Goal: Complete application form

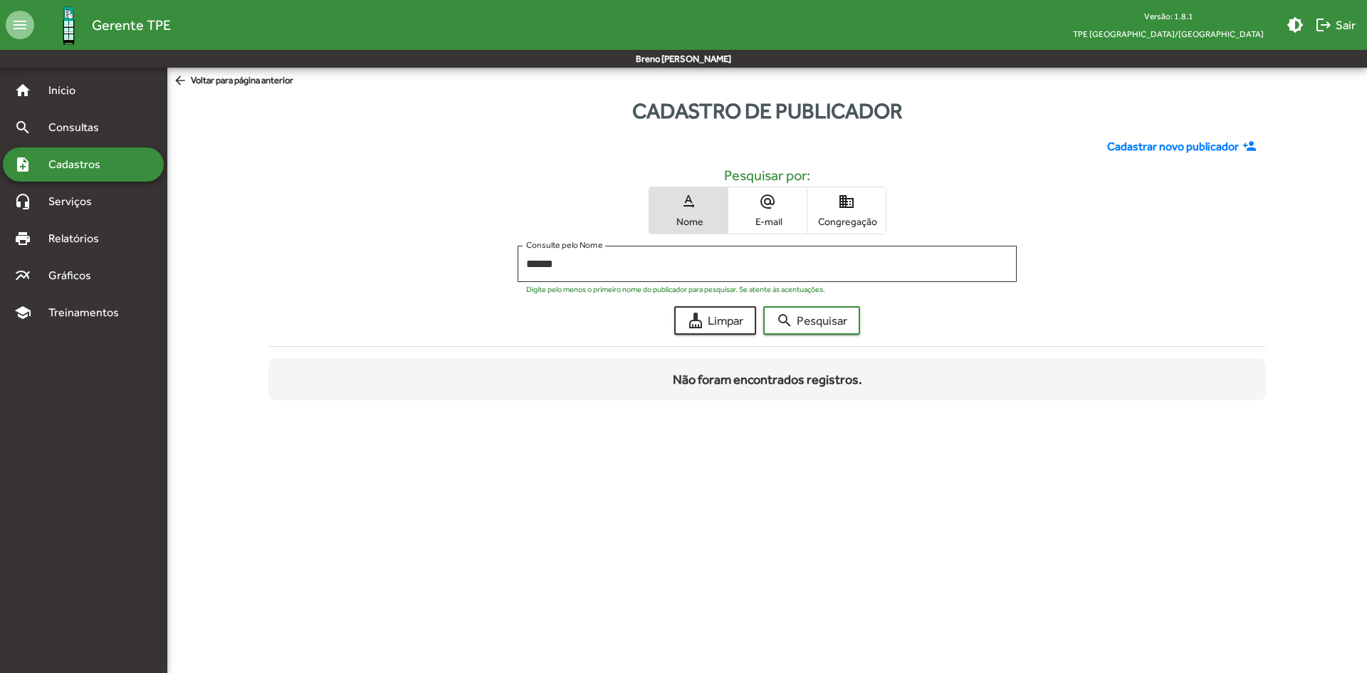
click at [142, 22] on span "Gerente TPE" at bounding box center [131, 25] width 79 height 23
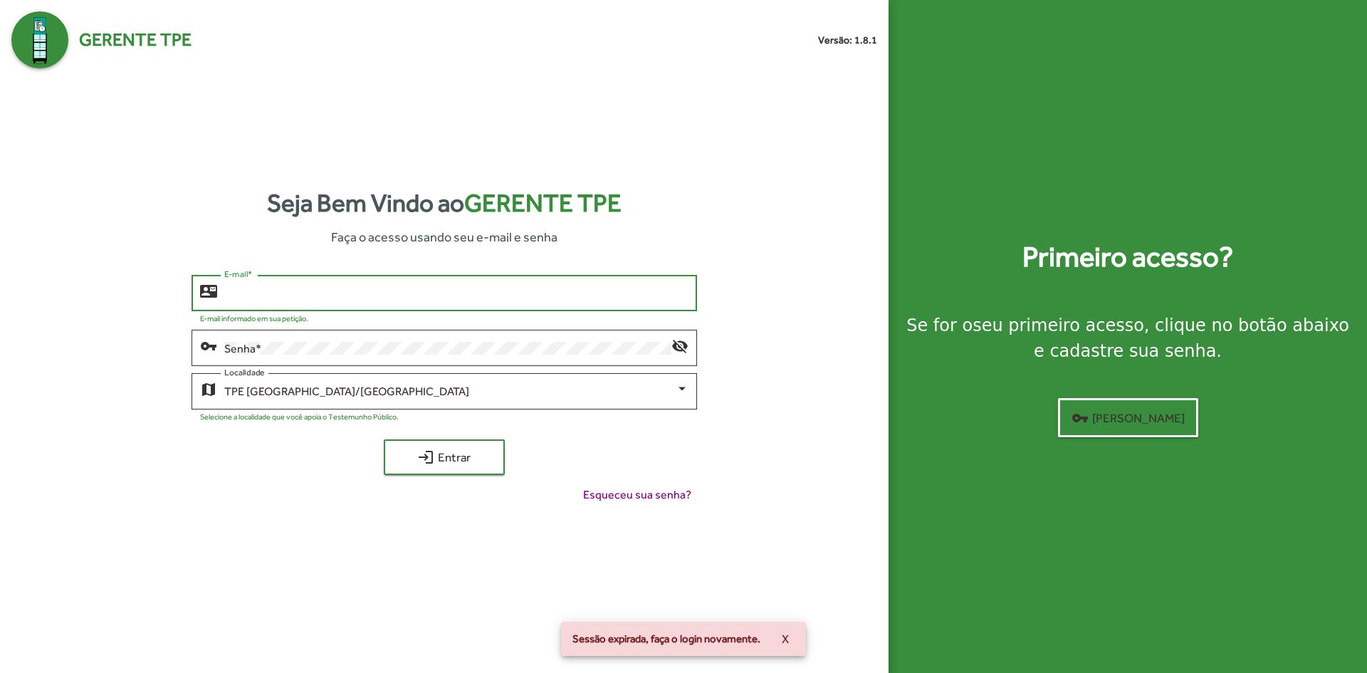
click at [480, 296] on input "E-mail *" at bounding box center [456, 293] width 464 height 13
type input "*"
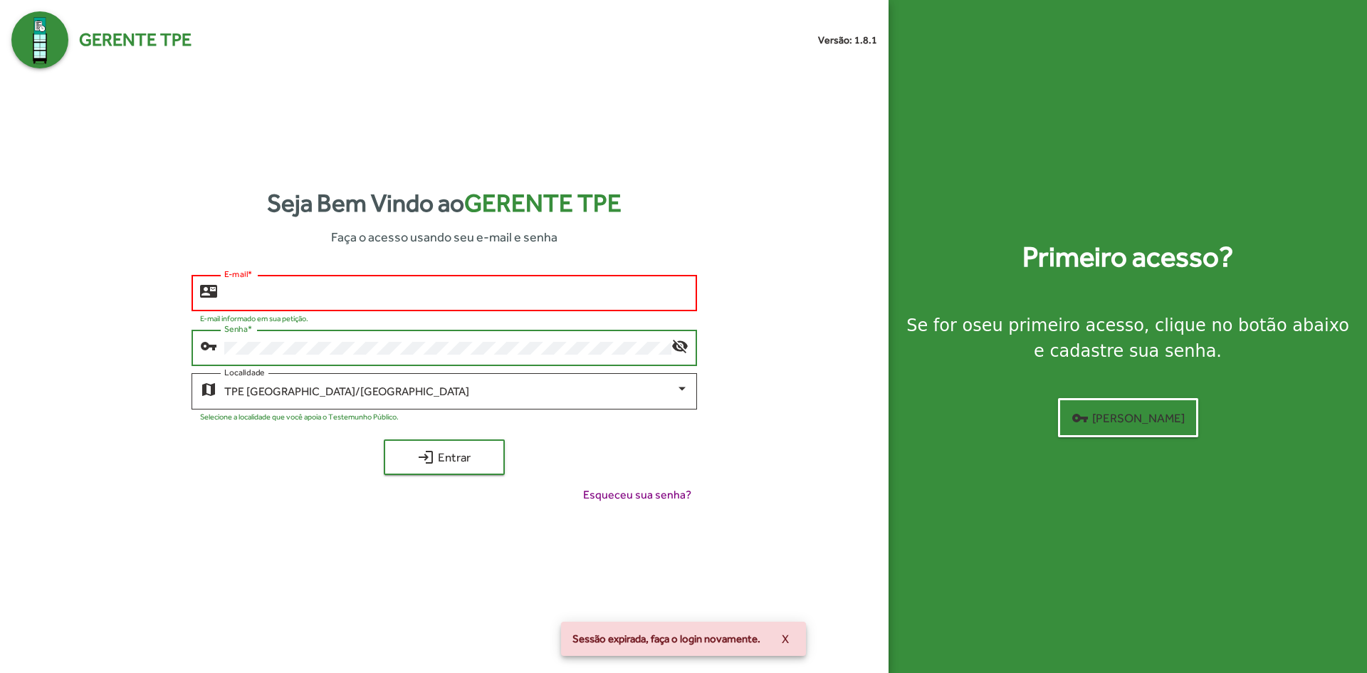
type input "**********"
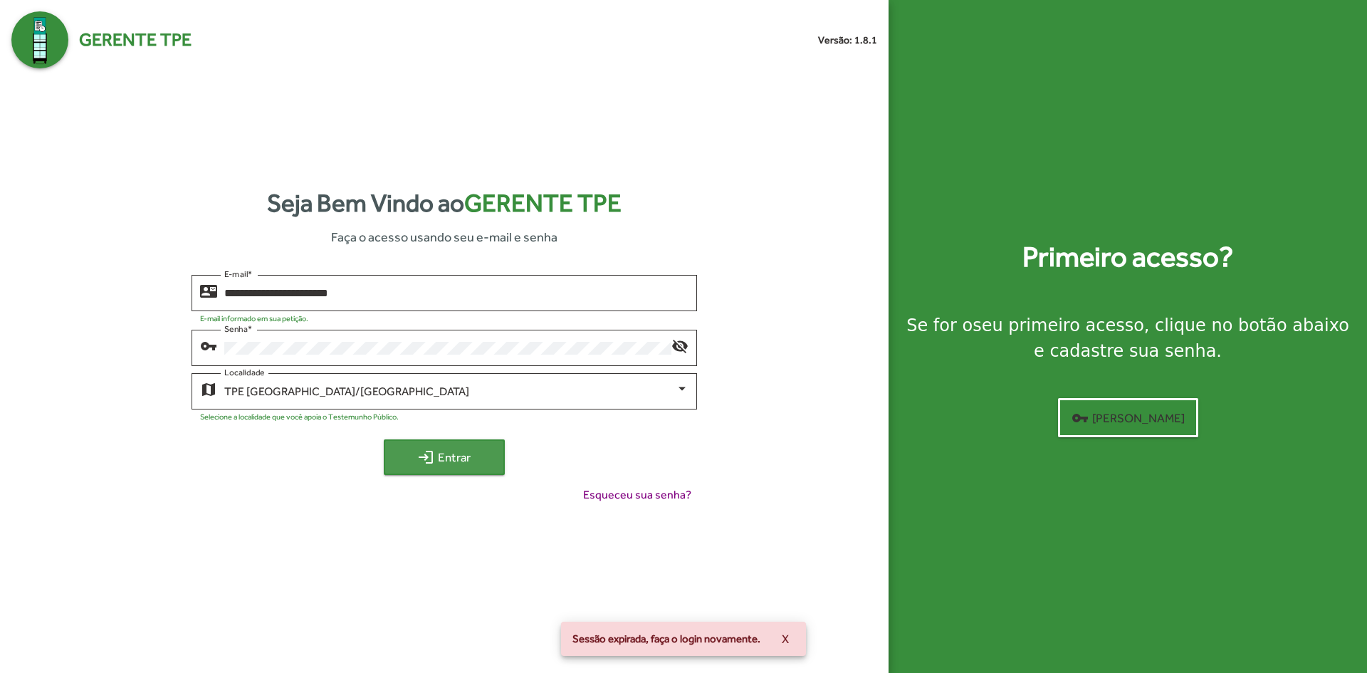
click at [434, 454] on mat-icon "login" at bounding box center [425, 457] width 17 height 17
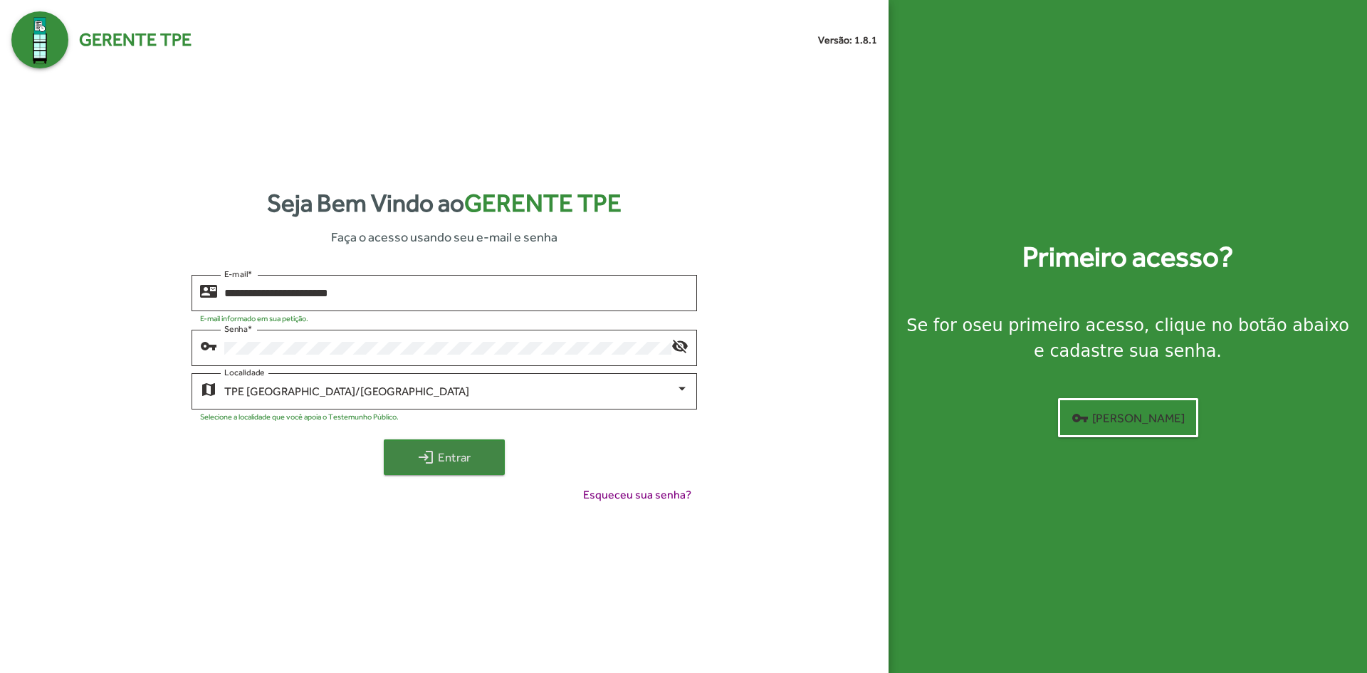
click at [474, 449] on span "login Entrar" at bounding box center [444, 457] width 95 height 26
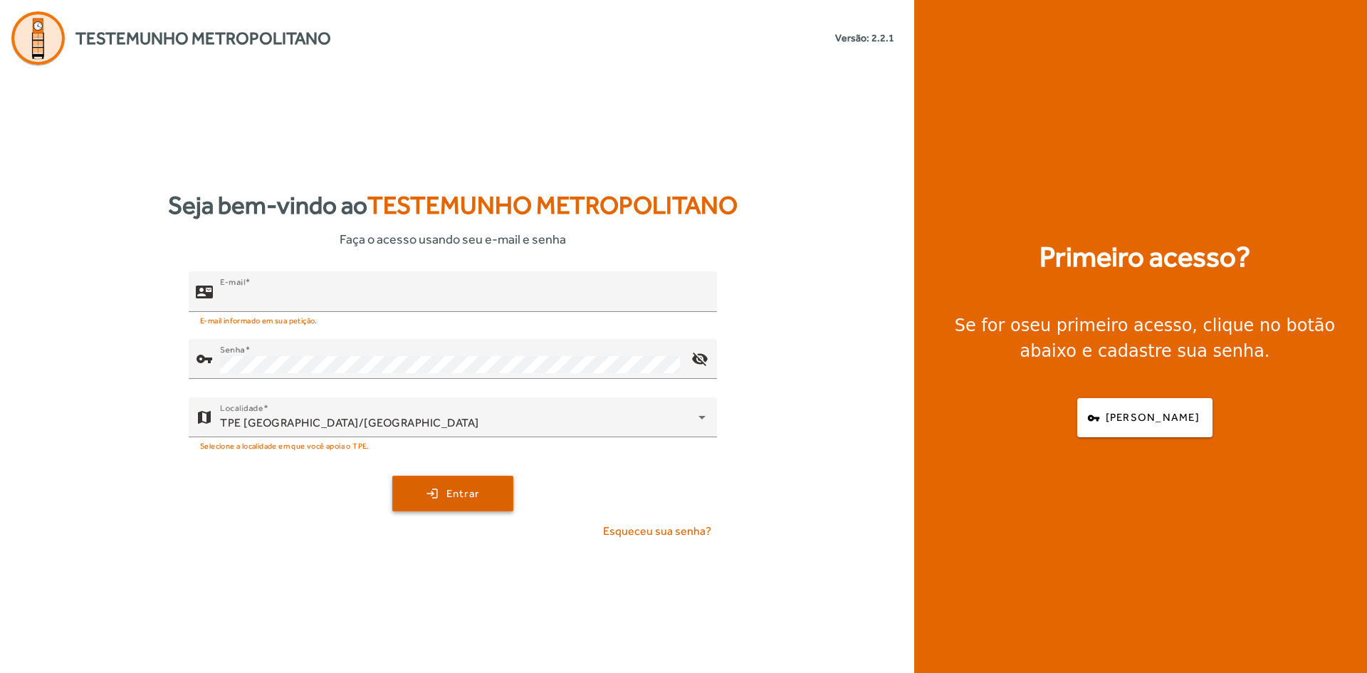
type input "**********"
click at [448, 484] on span "submit" at bounding box center [453, 493] width 118 height 34
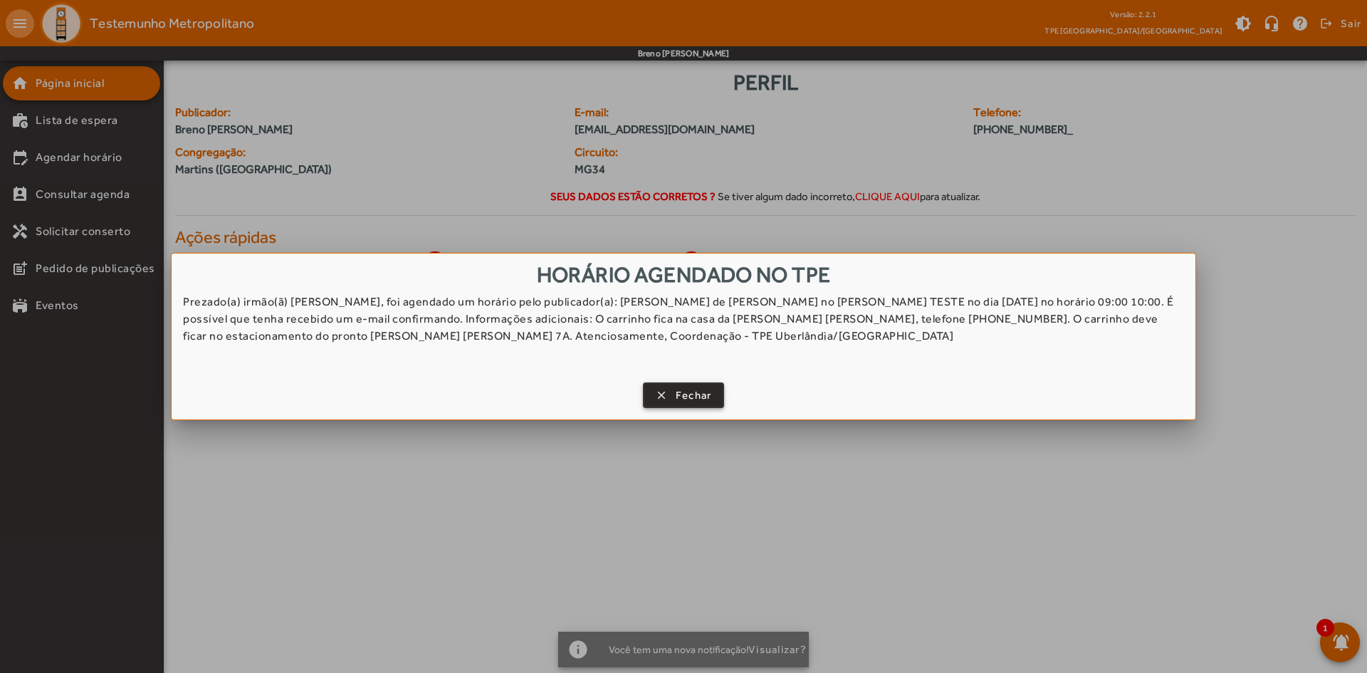
click at [668, 396] on span "button" at bounding box center [684, 395] width 79 height 34
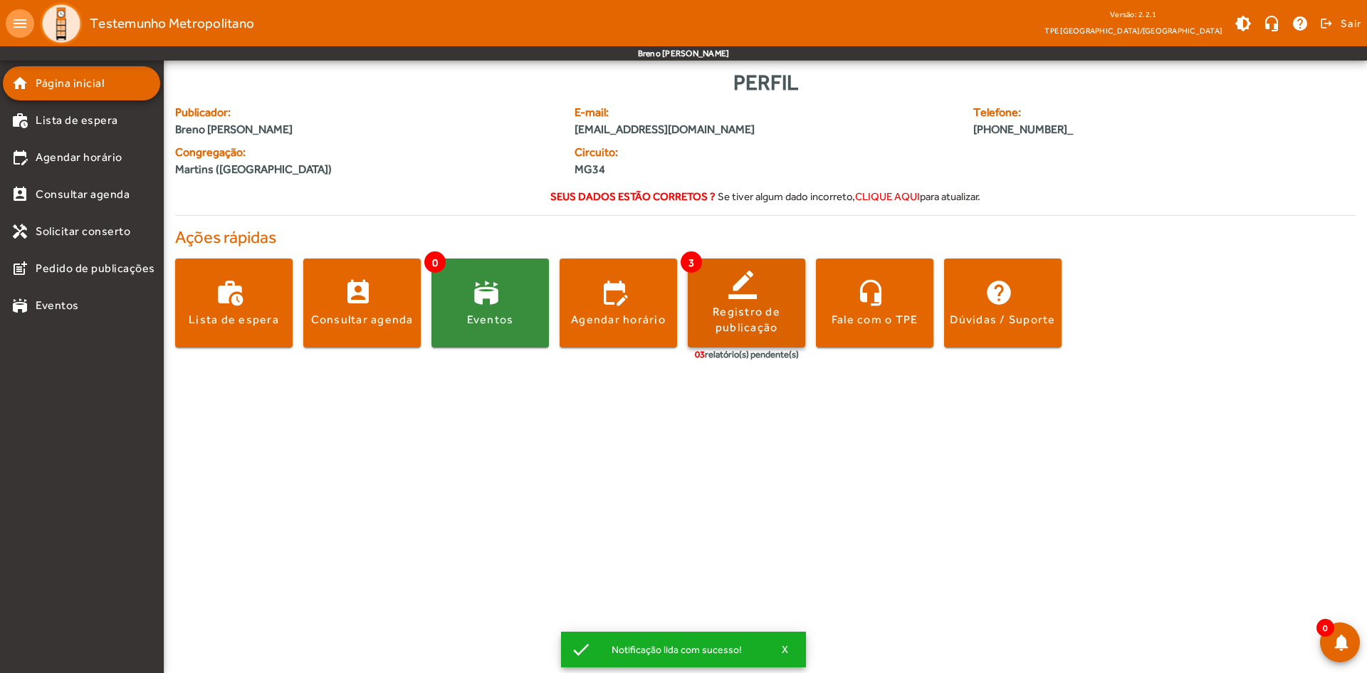
click at [784, 318] on div "Registro de publicação" at bounding box center [747, 320] width 118 height 32
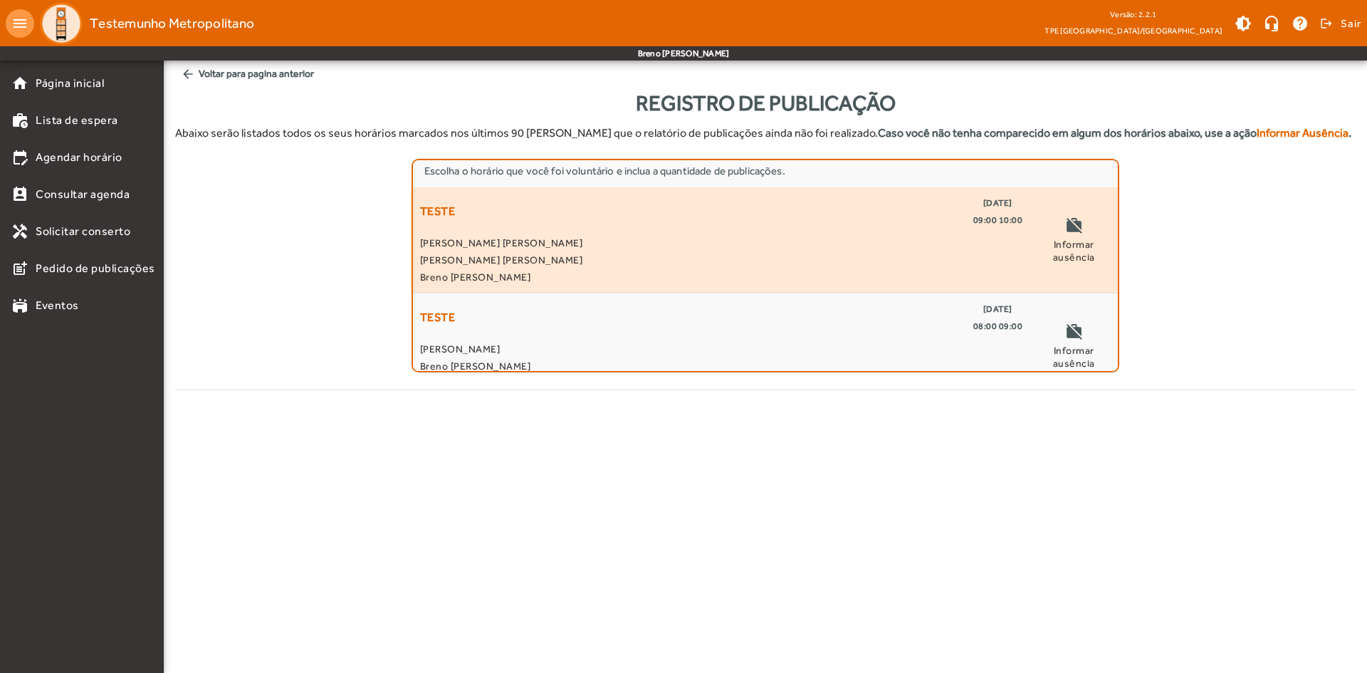
click at [823, 236] on span "[PERSON_NAME] [PERSON_NAME]" at bounding box center [721, 242] width 603 height 17
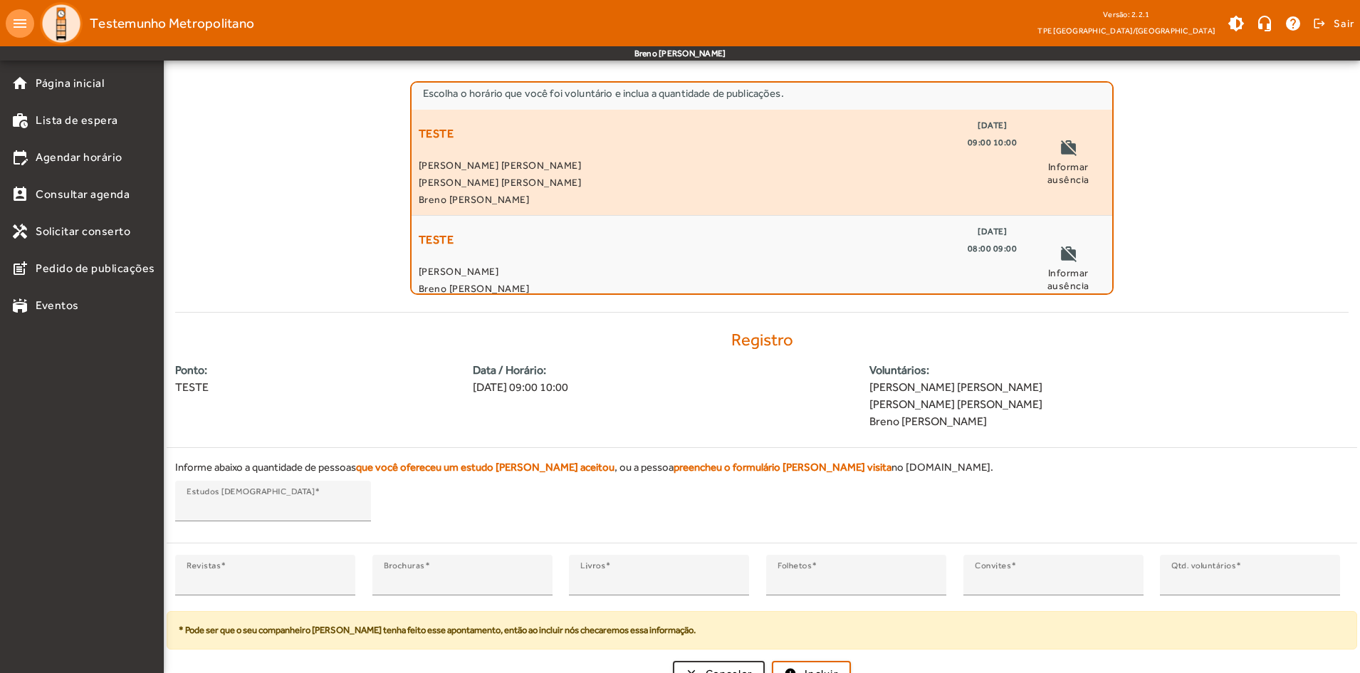
scroll to position [95, 0]
click at [618, 572] on input "*" at bounding box center [658, 580] width 157 height 17
click at [268, 498] on input "*" at bounding box center [273, 506] width 173 height 17
drag, startPoint x: 293, startPoint y: 566, endPoint x: 340, endPoint y: 558, distance: 47.7
click at [340, 572] on input "*" at bounding box center [265, 580] width 157 height 17
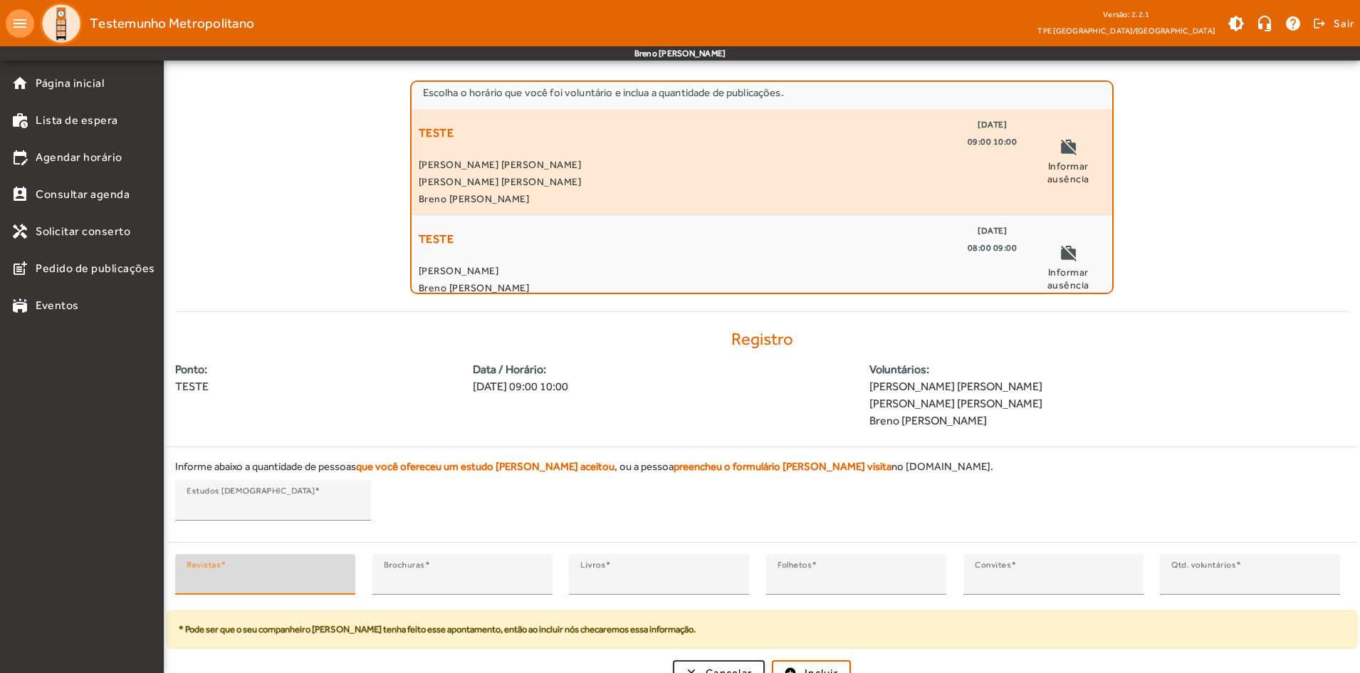
type input "*"
click at [340, 572] on input "*" at bounding box center [265, 580] width 157 height 17
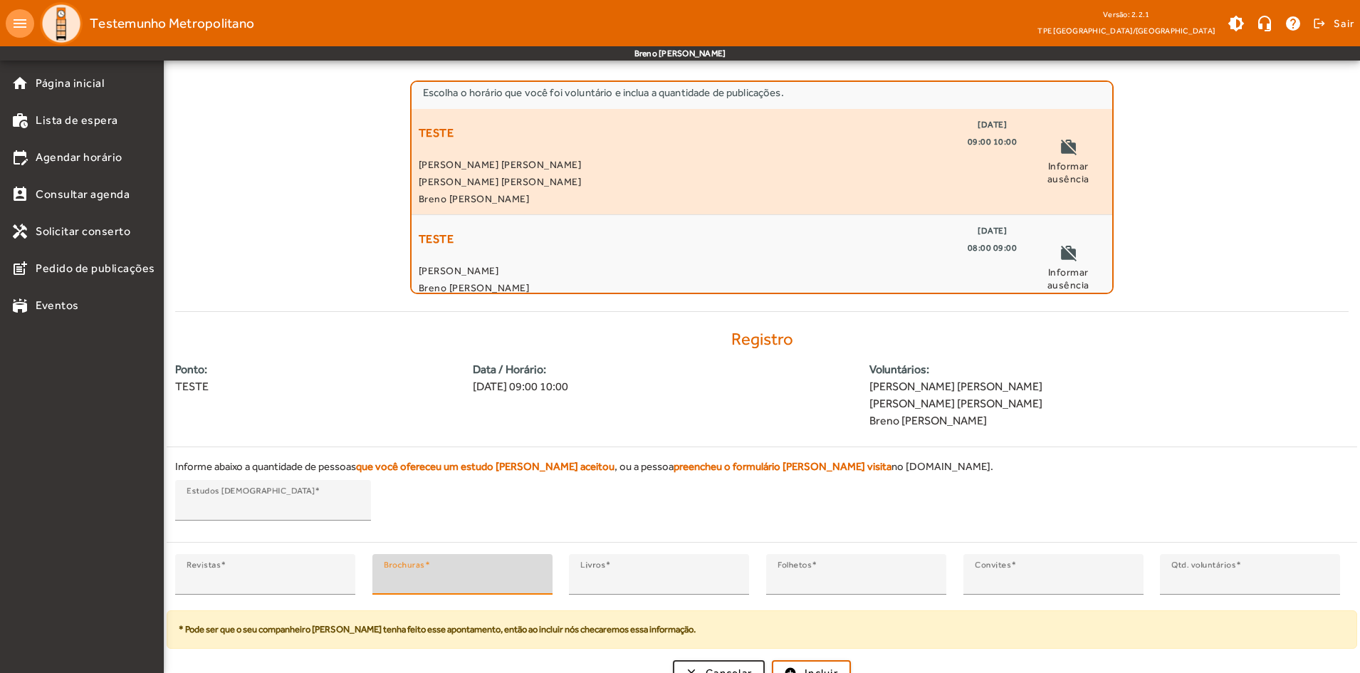
type input "*"
click at [538, 572] on input "*" at bounding box center [462, 580] width 157 height 17
type input "*"
click at [731, 572] on input "*" at bounding box center [658, 580] width 157 height 17
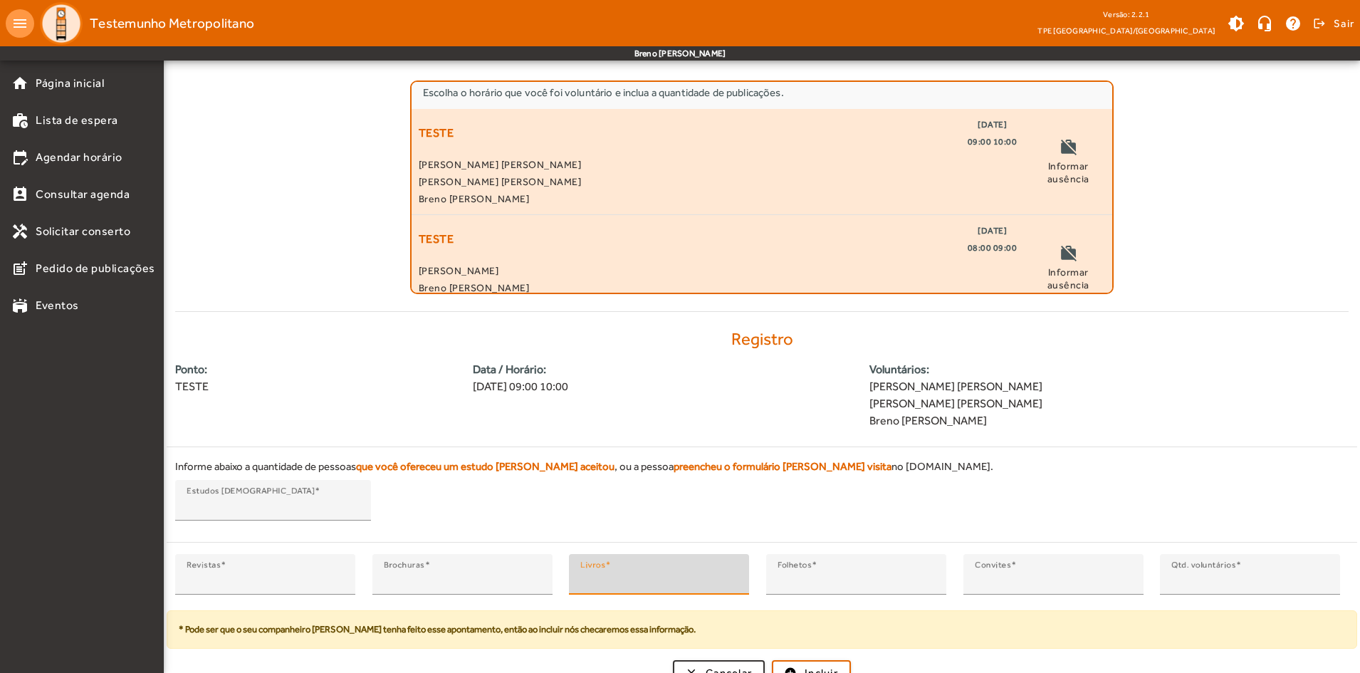
scroll to position [118, 0]
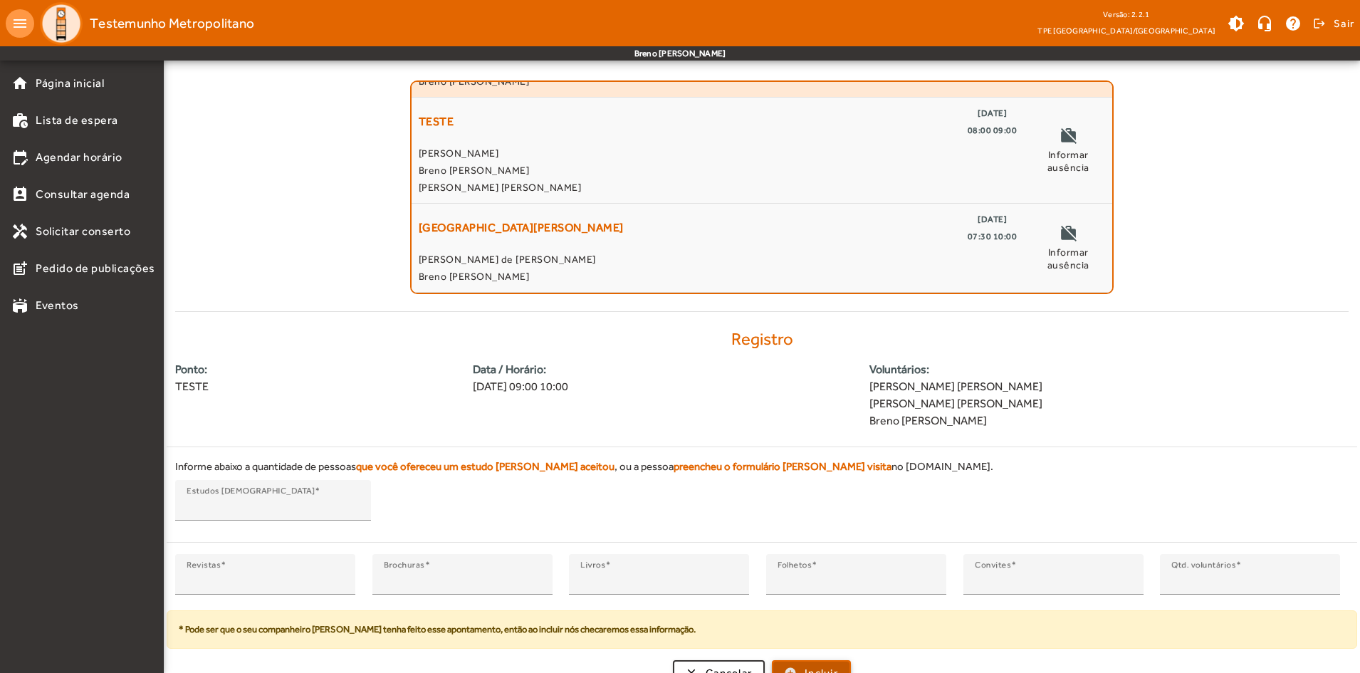
click at [801, 656] on span "submit" at bounding box center [811, 673] width 76 height 34
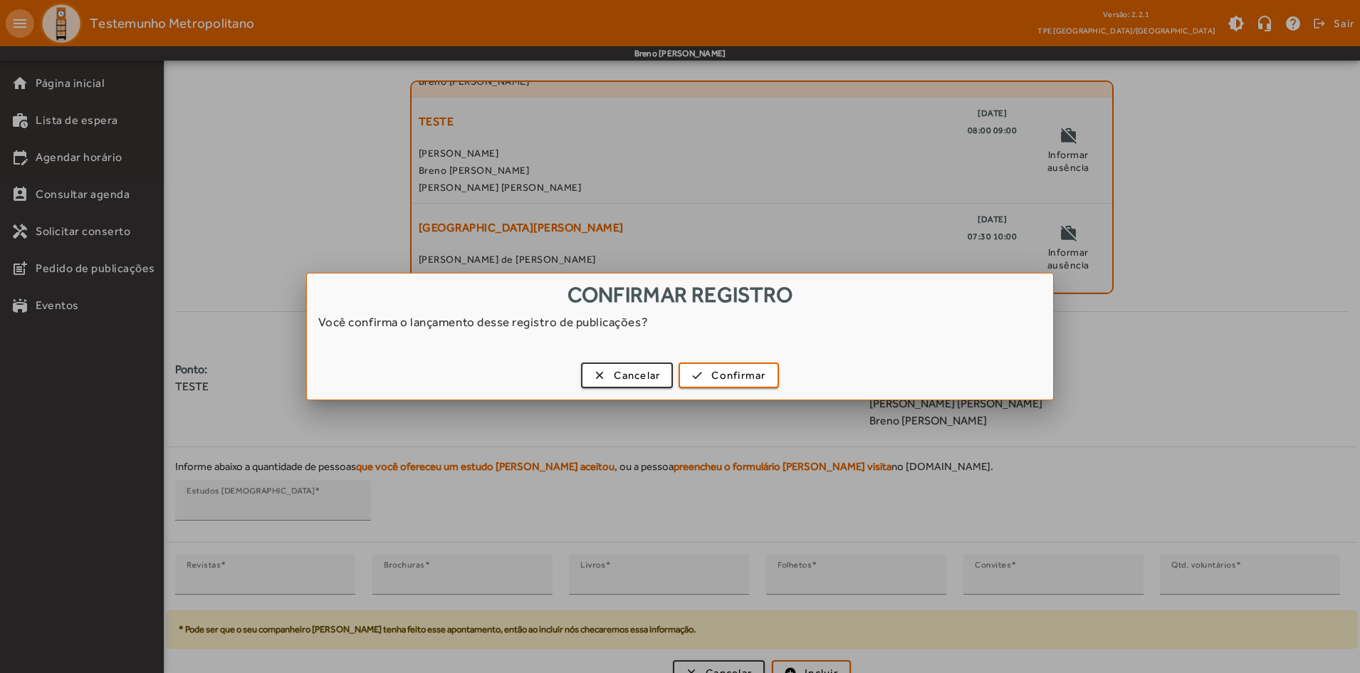
click at [749, 356] on div "Confirmar registro Você confirma o lançamento desse registro de publicações? cl…" at bounding box center [680, 336] width 747 height 126
click at [742, 364] on span "button" at bounding box center [728, 375] width 97 height 34
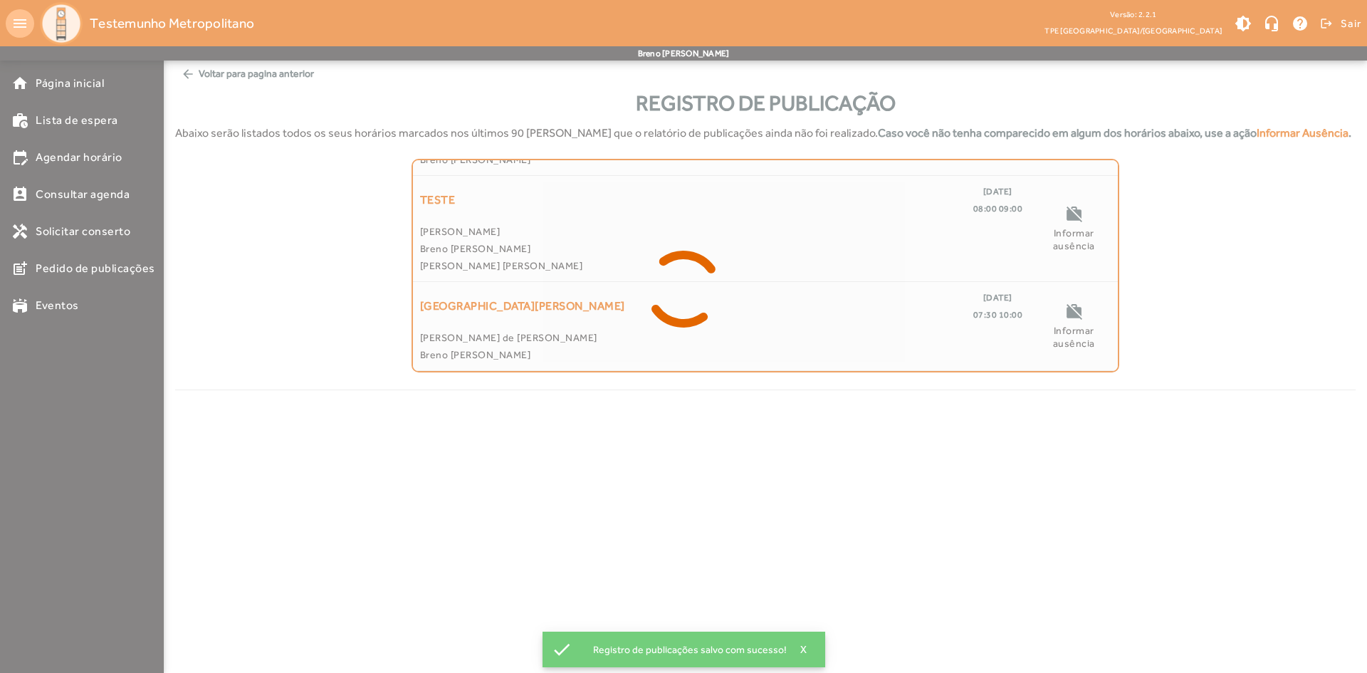
scroll to position [11, 0]
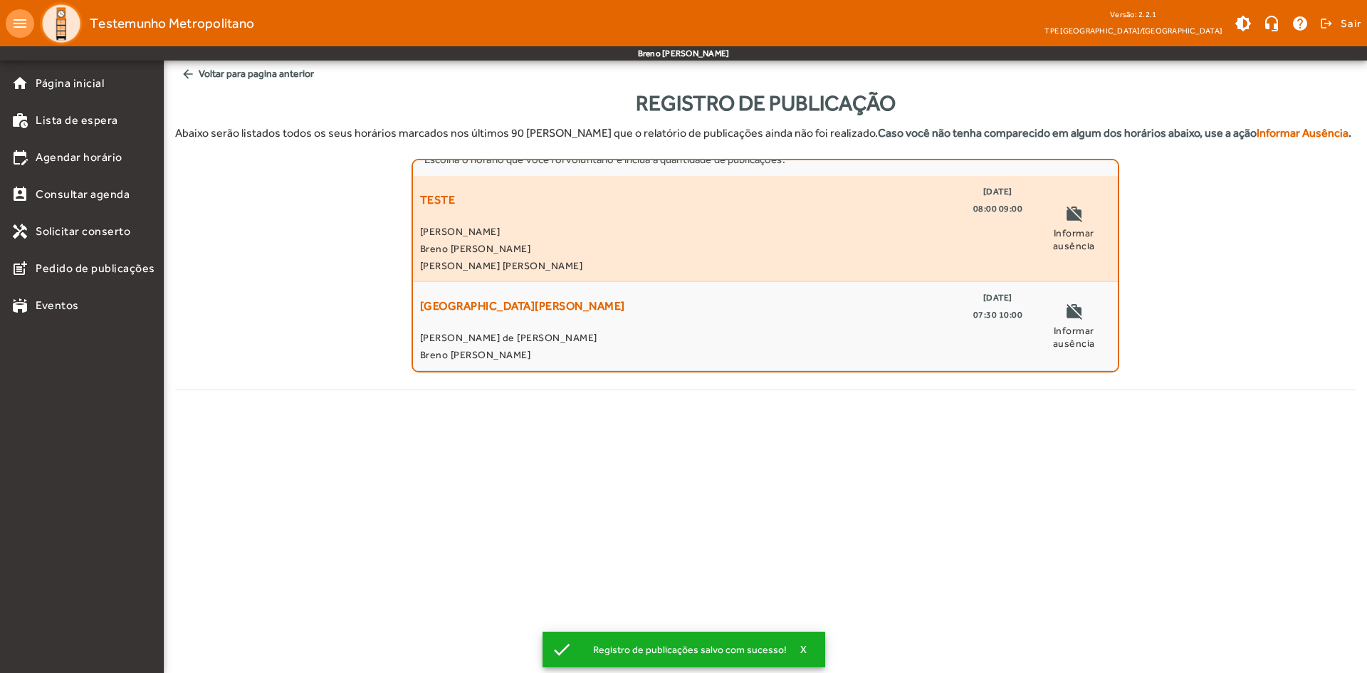
click at [957, 247] on span "Breno [PERSON_NAME]" at bounding box center [721, 248] width 603 height 17
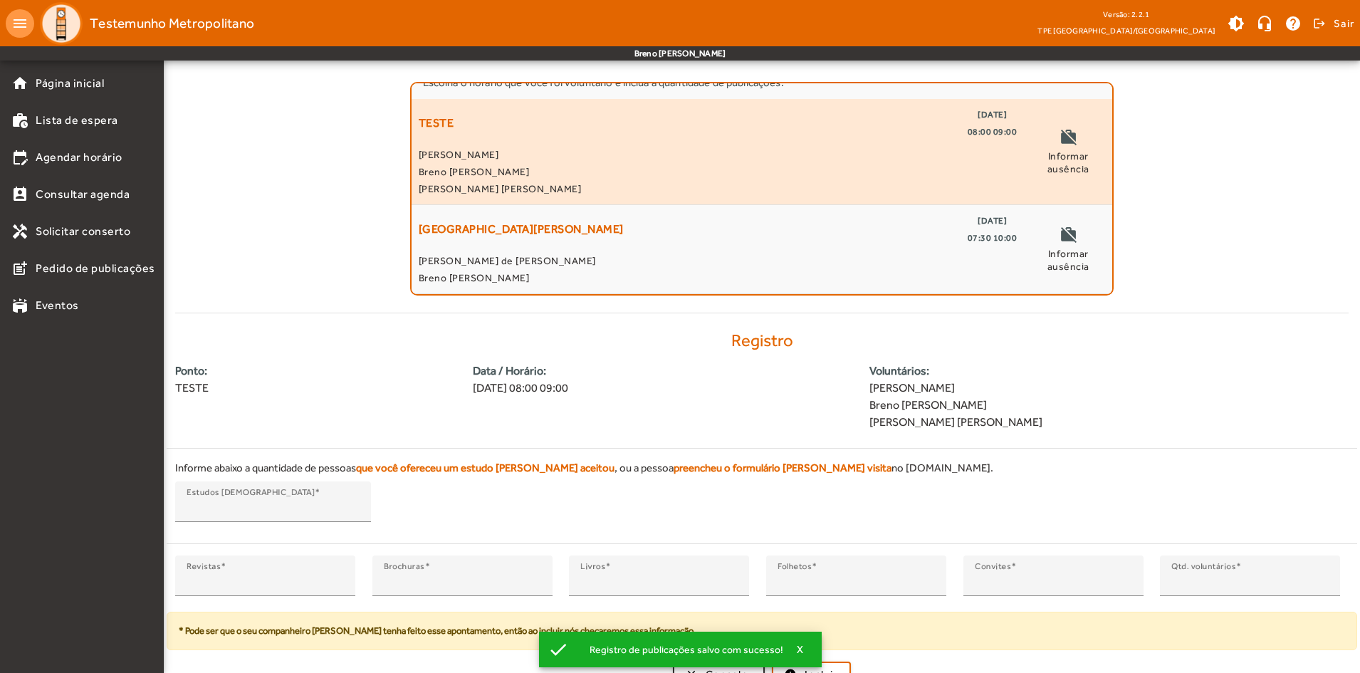
scroll to position [95, 0]
click at [797, 644] on span "X" at bounding box center [800, 649] width 7 height 13
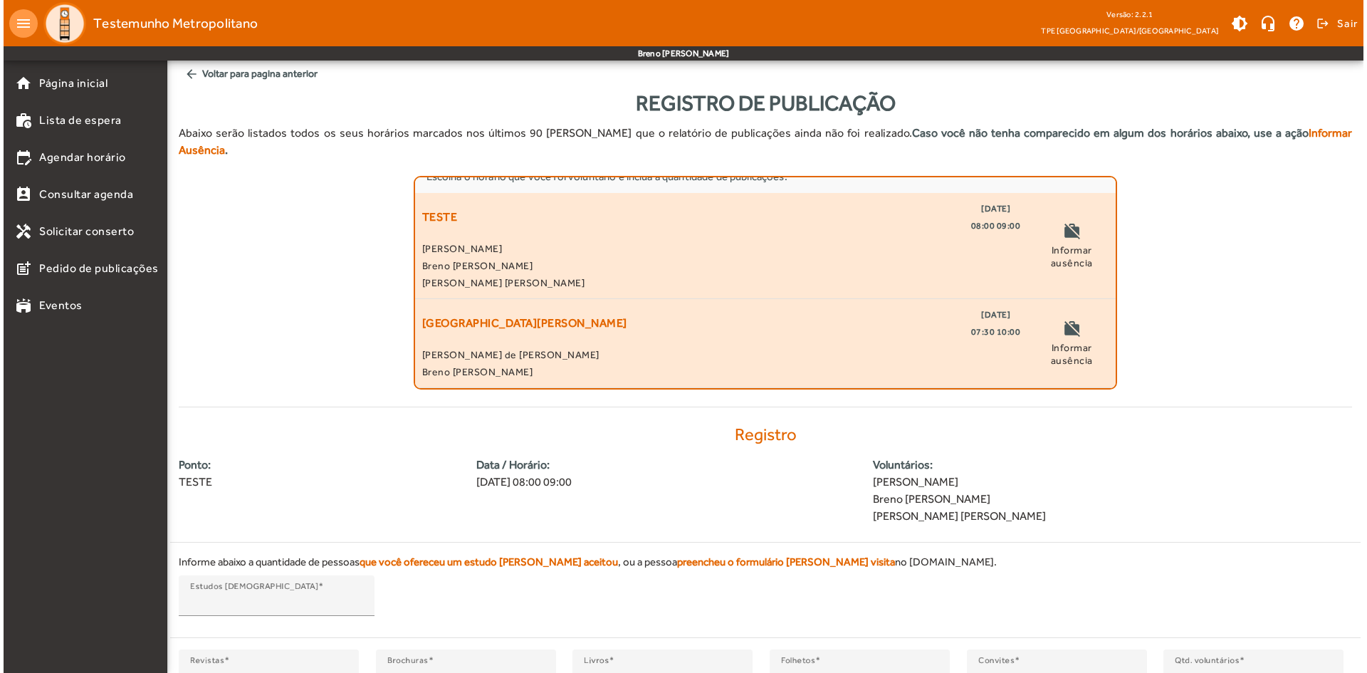
scroll to position [0, 0]
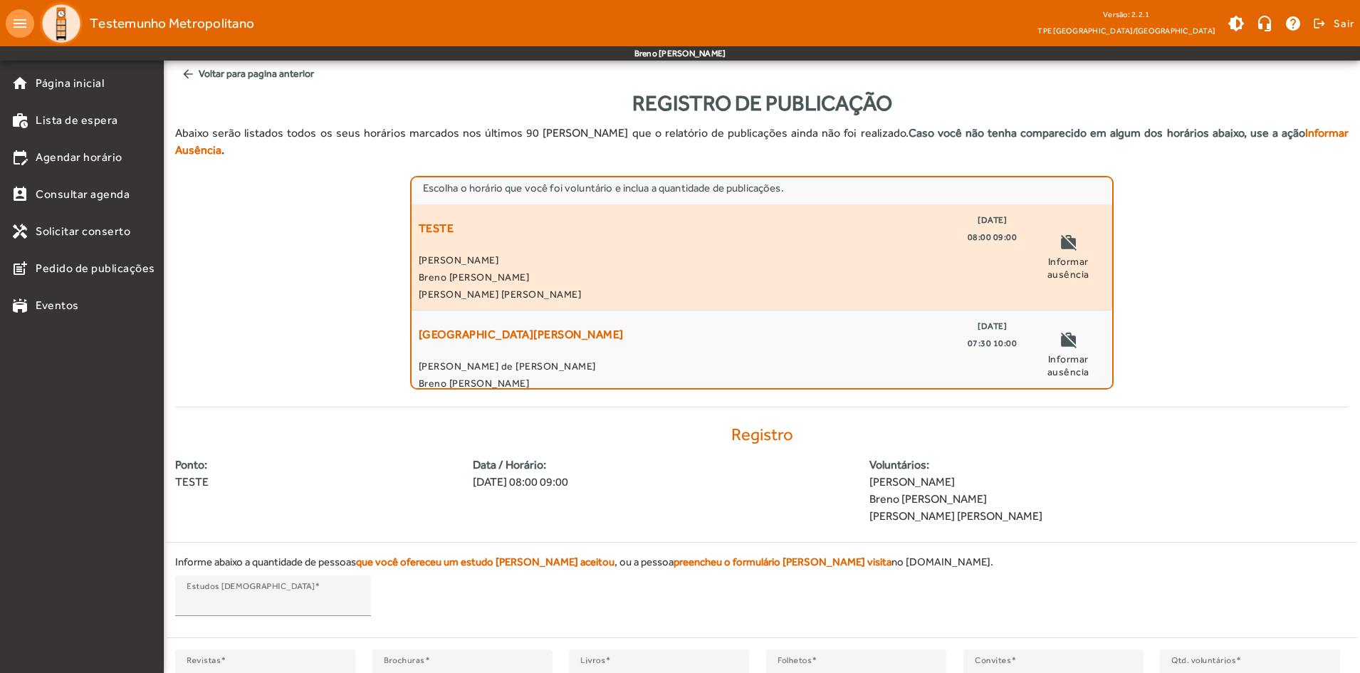
click at [183, 75] on mat-icon "arrow_back" at bounding box center [188, 74] width 14 height 14
